Goal: Task Accomplishment & Management: Use online tool/utility

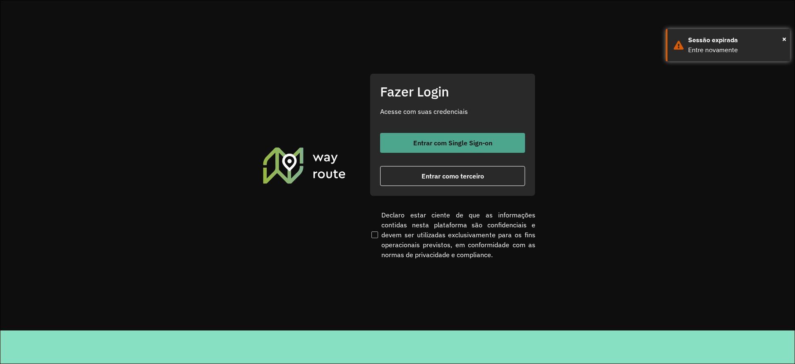
click at [445, 140] on span "Entrar com Single Sign-on" at bounding box center [452, 143] width 79 height 7
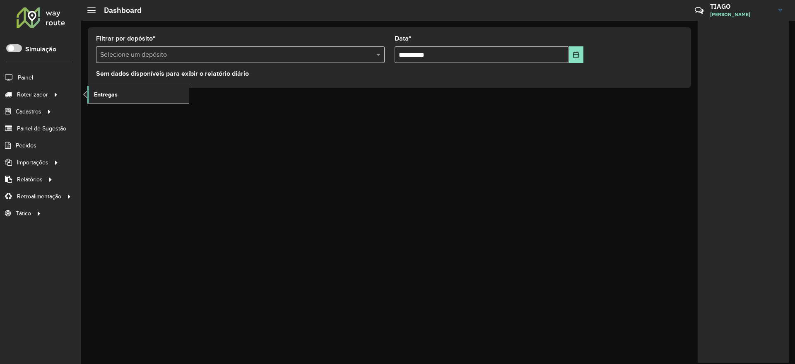
click at [100, 96] on span "Entregas" at bounding box center [106, 94] width 24 height 9
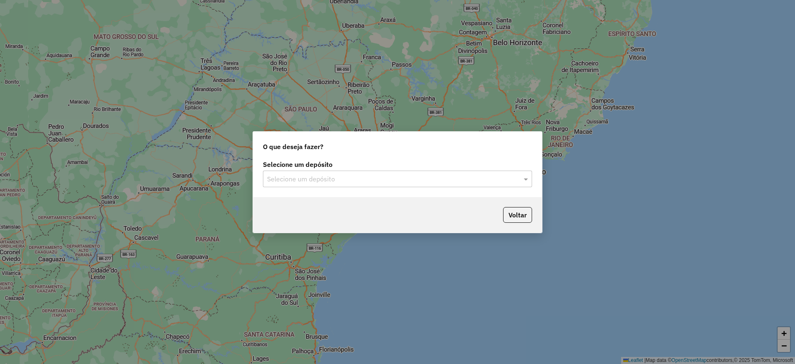
click at [645, 106] on div "O que deseja fazer? Selecione um depósito Selecione um depósito Voltar" at bounding box center [397, 182] width 795 height 364
